Goal: Task Accomplishment & Management: Manage account settings

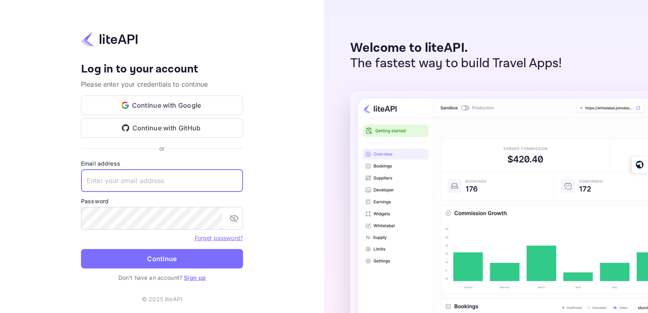
click at [154, 185] on input "text" at bounding box center [162, 180] width 162 height 23
click at [182, 130] on button "Continue with GitHub" at bounding box center [162, 127] width 162 height 19
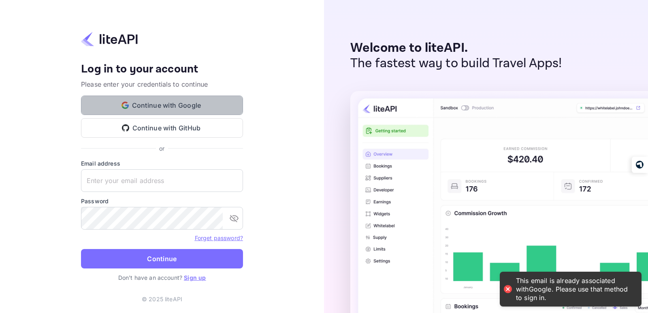
click at [145, 108] on button "Continue with Google" at bounding box center [162, 105] width 162 height 19
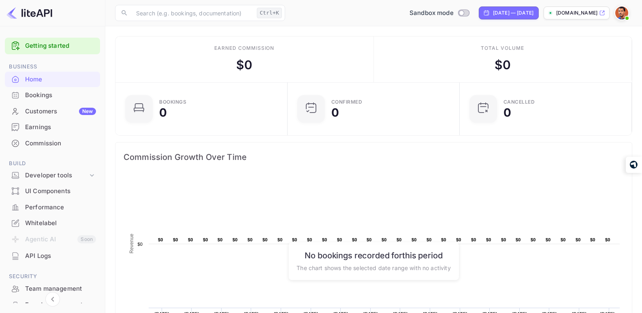
click at [621, 9] on img at bounding box center [621, 12] width 13 height 13
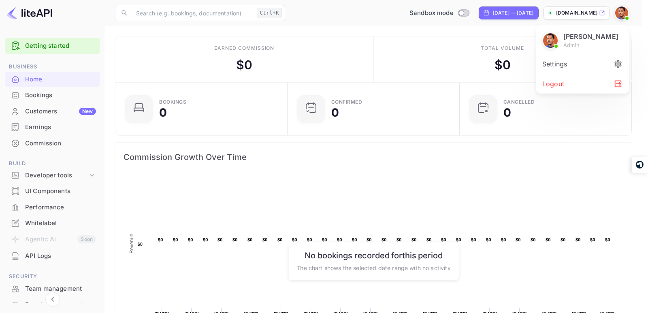
click at [617, 68] on icon at bounding box center [617, 64] width 9 height 9
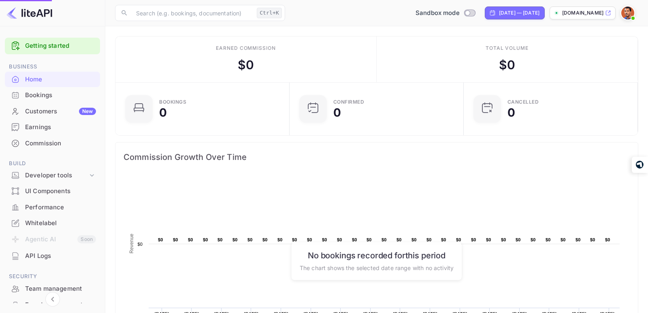
scroll to position [6, 6]
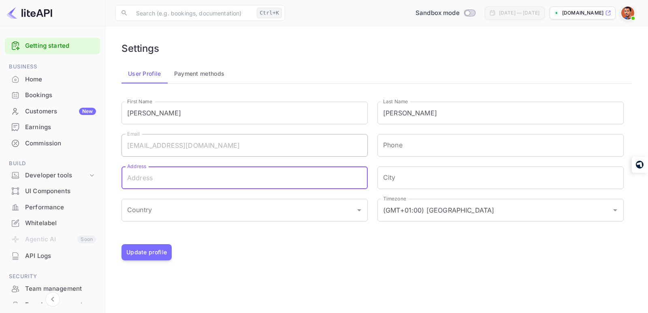
click at [169, 178] on input "Address" at bounding box center [244, 177] width 246 height 23
type input "[STREET_ADDRESS] 1002"
type input "[PHONE_NUMBER]"
type input "Katrineholm"
type input "[GEOGRAPHIC_DATA]"
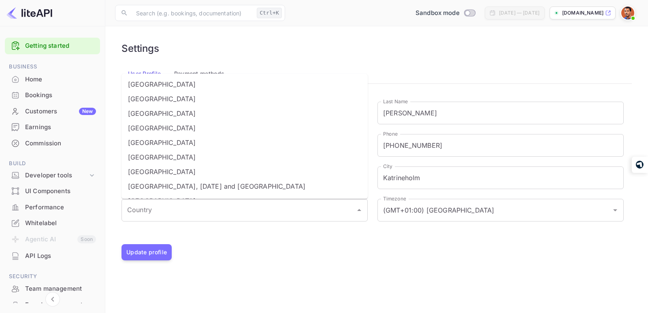
scroll to position [2797, 0]
click at [209, 137] on li "[GEOGRAPHIC_DATA]" at bounding box center [244, 143] width 246 height 15
type input "[GEOGRAPHIC_DATA]"
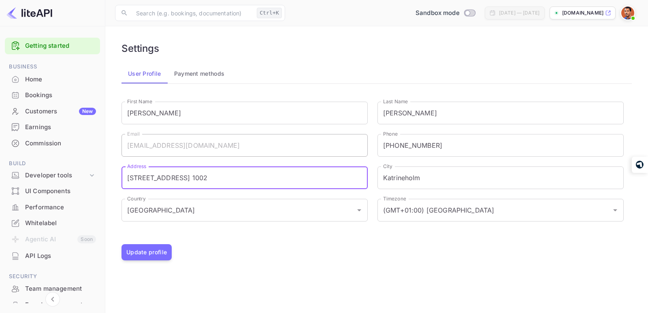
click at [240, 254] on div "Update profile" at bounding box center [376, 252] width 510 height 16
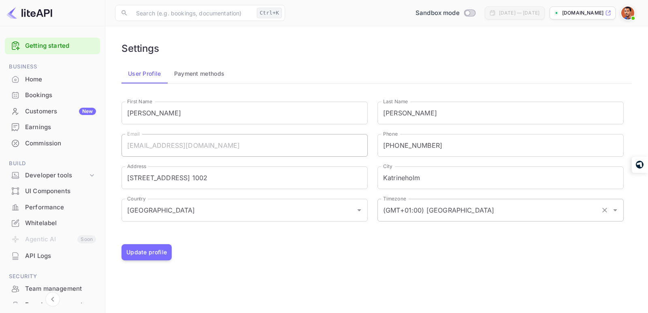
click at [447, 213] on input "(GMT+01:00) [GEOGRAPHIC_DATA]" at bounding box center [489, 209] width 216 height 15
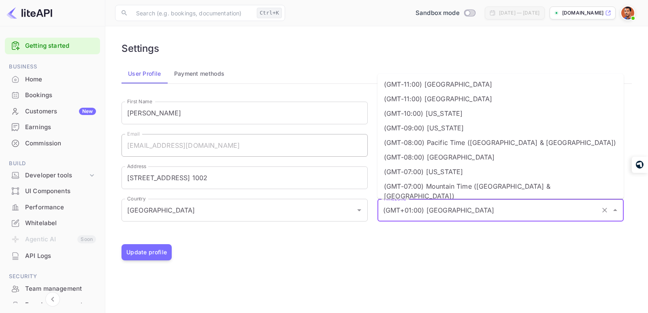
drag, startPoint x: 542, startPoint y: 143, endPoint x: 610, endPoint y: 125, distance: 71.3
click at [577, 130] on ul "(GMT-11:00) [GEOGRAPHIC_DATA] (GMT-11:00) [GEOGRAPHIC_DATA] (GMT-10:00) [US_STA…" at bounding box center [500, 136] width 246 height 125
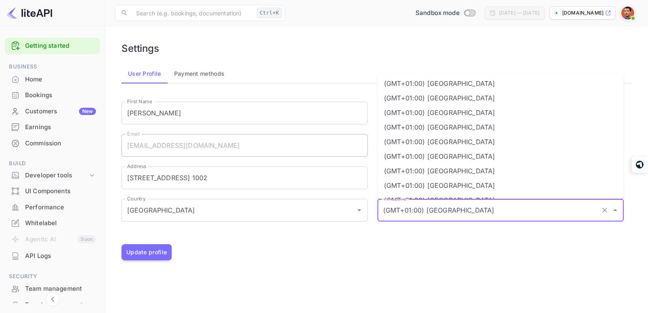
scroll to position [619, 0]
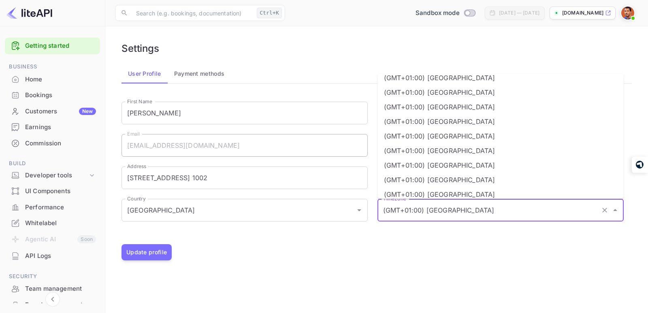
click at [446, 172] on li "(GMT+01:00) [GEOGRAPHIC_DATA]" at bounding box center [500, 179] width 246 height 15
type input "(GMT+01:00) [GEOGRAPHIC_DATA]"
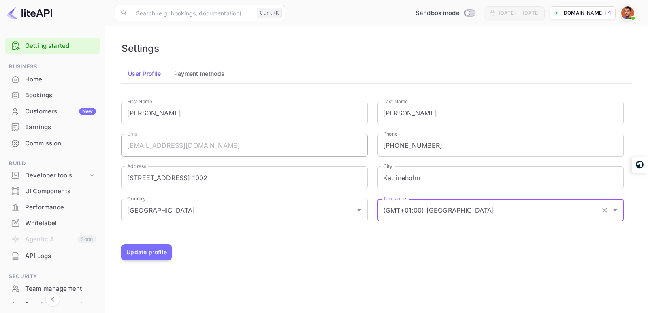
click at [388, 271] on main "Settings User Profile Payment methods First Name [PERSON_NAME] First Name Last …" at bounding box center [376, 169] width 542 height 287
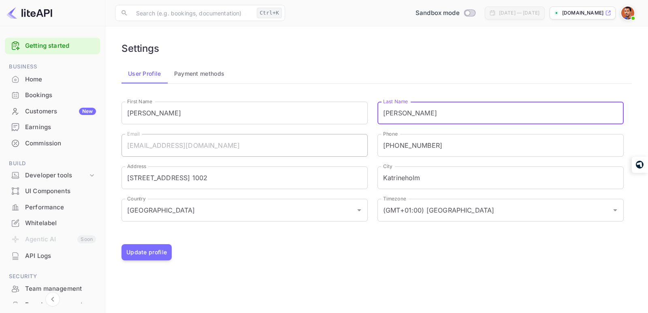
click at [392, 111] on input "[PERSON_NAME]" at bounding box center [500, 113] width 246 height 23
type input "[PERSON_NAME]"
click at [164, 112] on input "[PERSON_NAME]" at bounding box center [244, 113] width 246 height 23
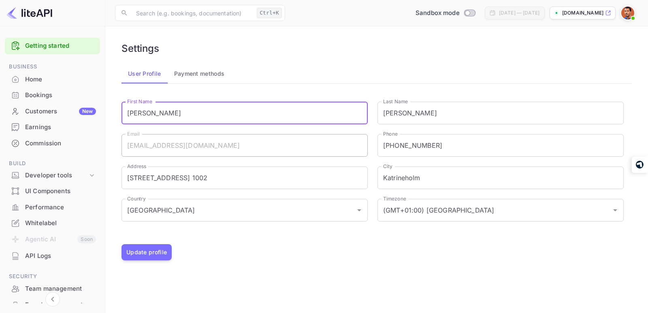
click at [270, 277] on main "Settings User Profile Payment methods First Name [PERSON_NAME] First Name Last …" at bounding box center [376, 169] width 542 height 287
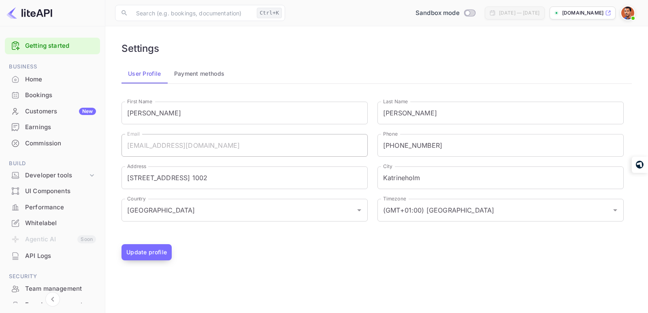
click at [155, 252] on button "Update profile" at bounding box center [146, 252] width 50 height 16
click at [212, 77] on button "Payment methods" at bounding box center [200, 73] width 64 height 19
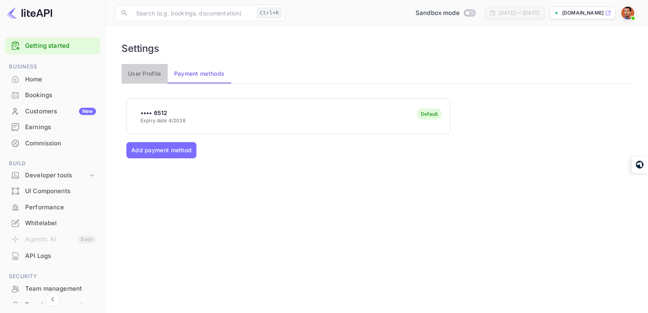
click at [145, 72] on button "User Profile" at bounding box center [144, 73] width 46 height 19
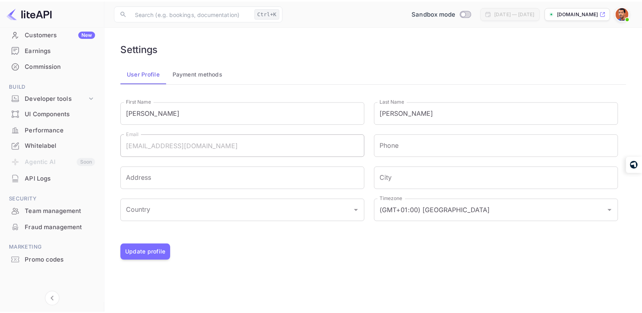
scroll to position [0, 0]
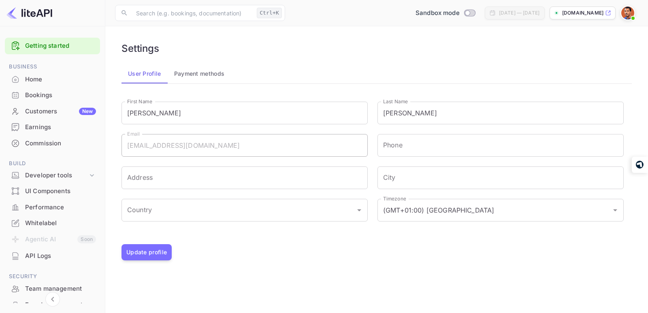
click at [578, 13] on p "[DOMAIN_NAME]" at bounding box center [582, 12] width 41 height 7
click at [58, 175] on div "Developer tools" at bounding box center [56, 175] width 63 height 9
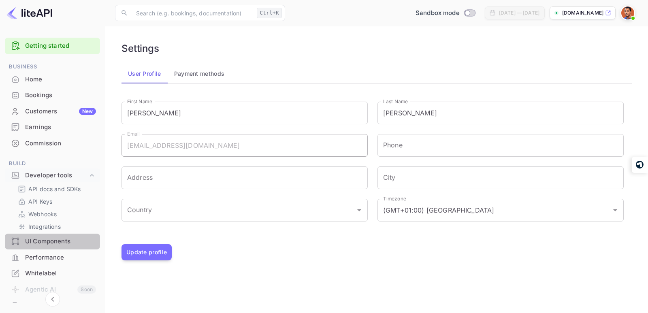
click at [58, 244] on div "UI Components" at bounding box center [60, 241] width 71 height 9
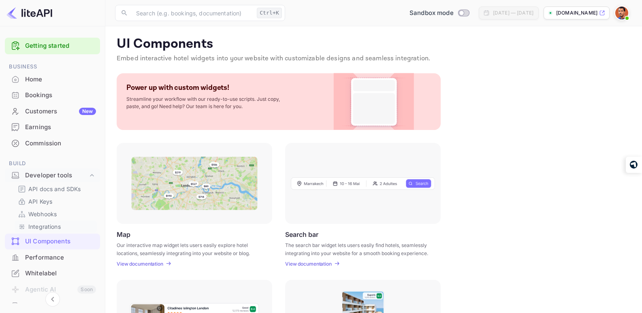
click at [34, 228] on p "Integrations" at bounding box center [44, 226] width 32 height 9
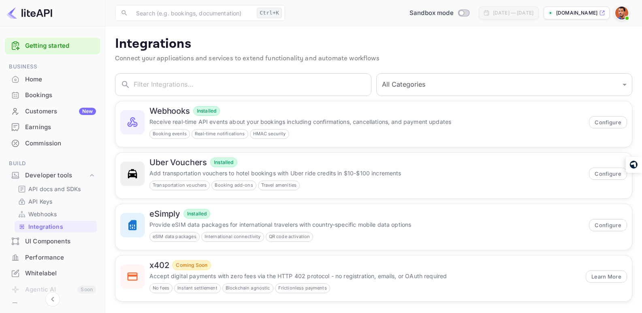
click at [43, 74] on div "Home" at bounding box center [52, 80] width 95 height 16
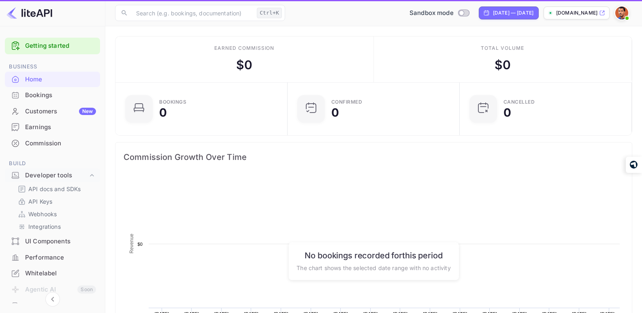
scroll to position [125, 161]
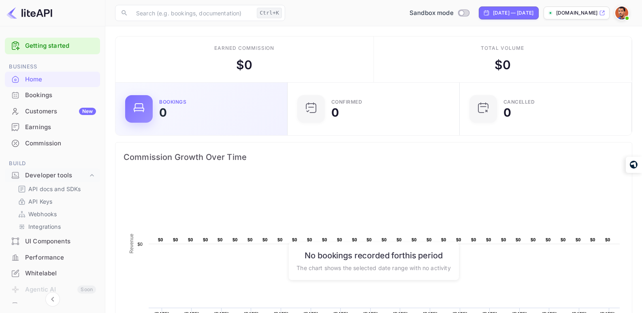
click at [361, 87] on div "Bookings 0 Confirmed 0 CANCELLED 0" at bounding box center [373, 109] width 516 height 53
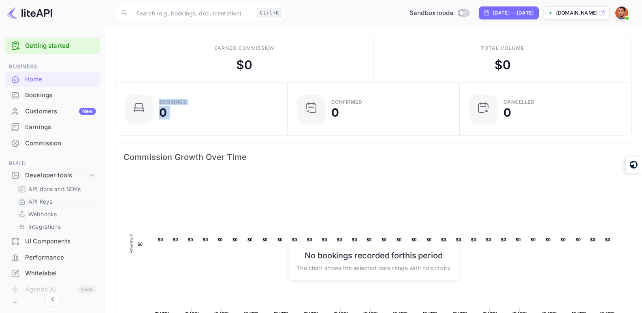
click at [42, 201] on p "API Keys" at bounding box center [40, 201] width 24 height 9
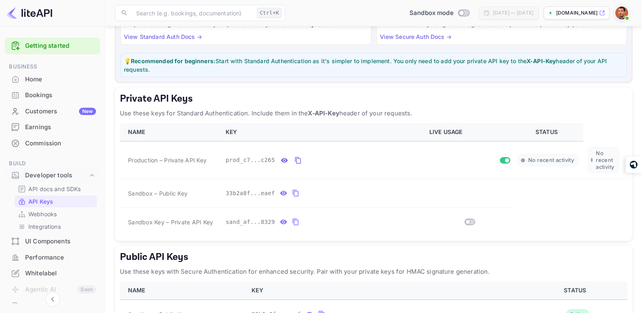
scroll to position [145, 0]
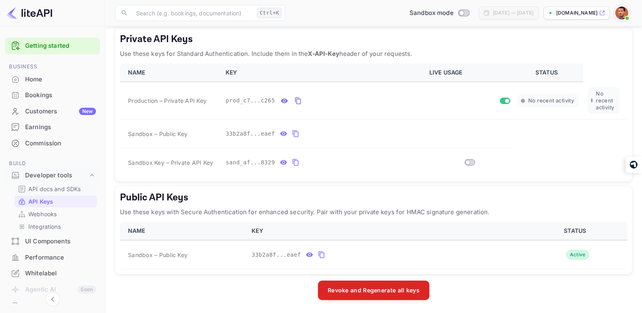
click at [46, 189] on p "API docs and SDKs" at bounding box center [54, 189] width 53 height 9
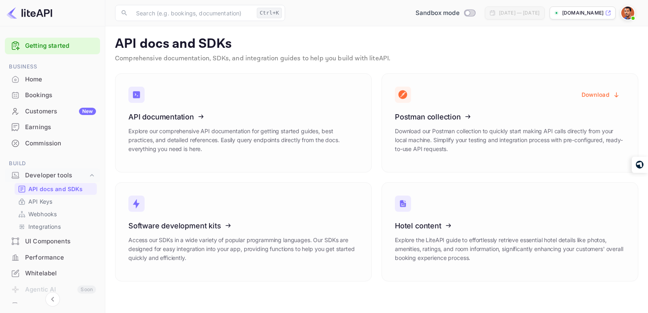
click at [34, 272] on div "Whitelabel" at bounding box center [60, 273] width 71 height 9
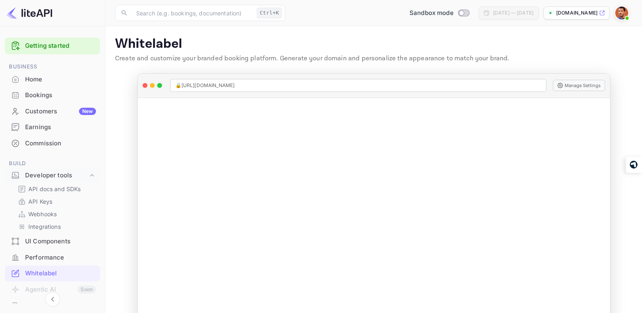
drag, startPoint x: 103, startPoint y: 179, endPoint x: 100, endPoint y: 206, distance: 27.2
click at [100, 206] on div "Getting started Business Home Bookings Customers New Earnings Commission Build …" at bounding box center [52, 231] width 105 height 395
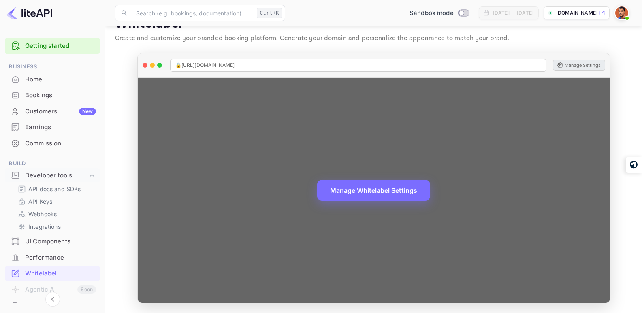
click at [581, 62] on button "Manage Settings" at bounding box center [579, 65] width 52 height 11
click at [285, 96] on div "Manage Whitelabel Settings" at bounding box center [374, 190] width 472 height 225
